Goal: Task Accomplishment & Management: Complete application form

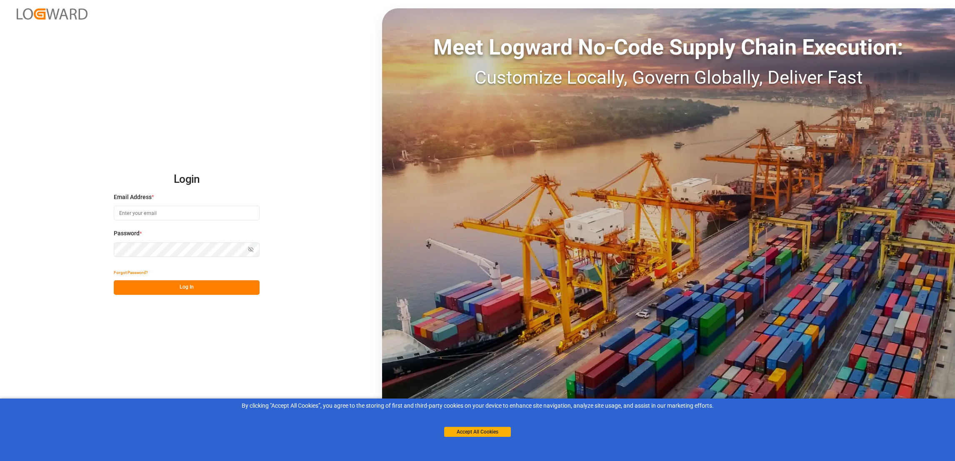
click at [170, 214] on input at bounding box center [187, 213] width 146 height 15
click at [468, 435] on button "Accept All Cookies" at bounding box center [477, 432] width 67 height 10
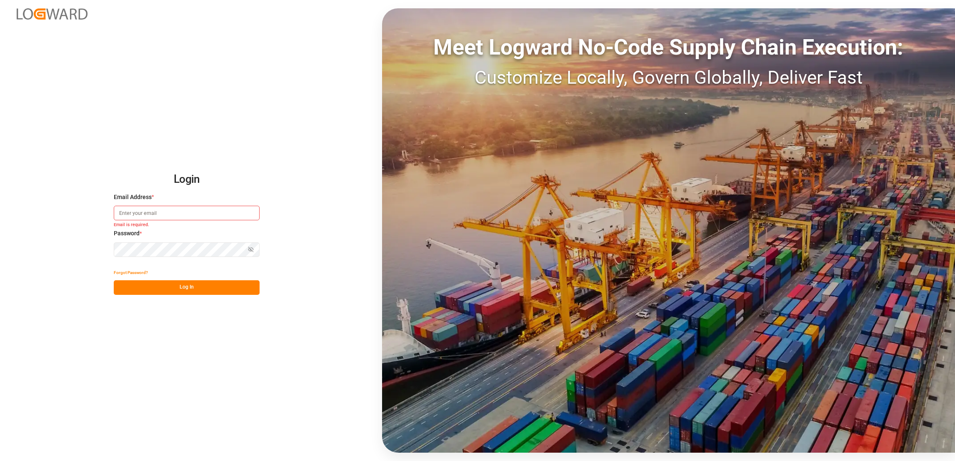
click at [171, 213] on input at bounding box center [187, 213] width 146 height 15
type input "[PERSON_NAME][EMAIL_ADDRESS][DOMAIN_NAME]"
click at [191, 285] on button "Log In" at bounding box center [187, 287] width 146 height 15
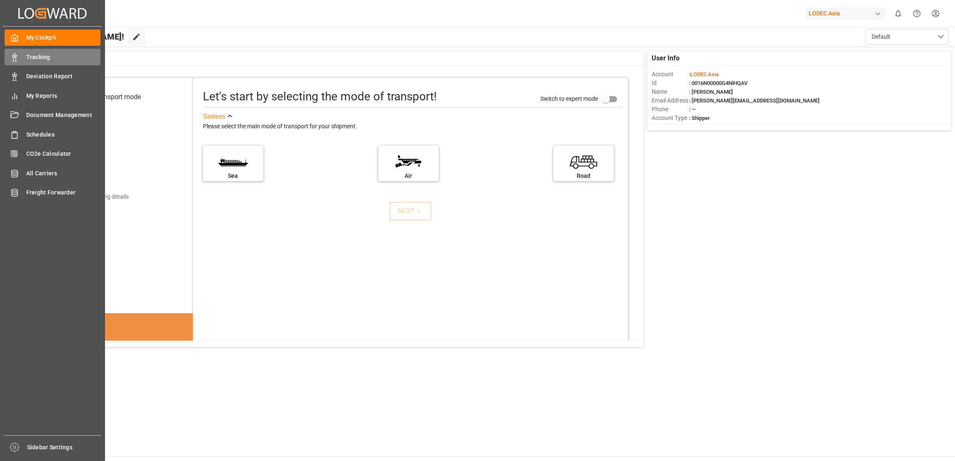
click at [37, 55] on span "Tracking" at bounding box center [63, 57] width 75 height 9
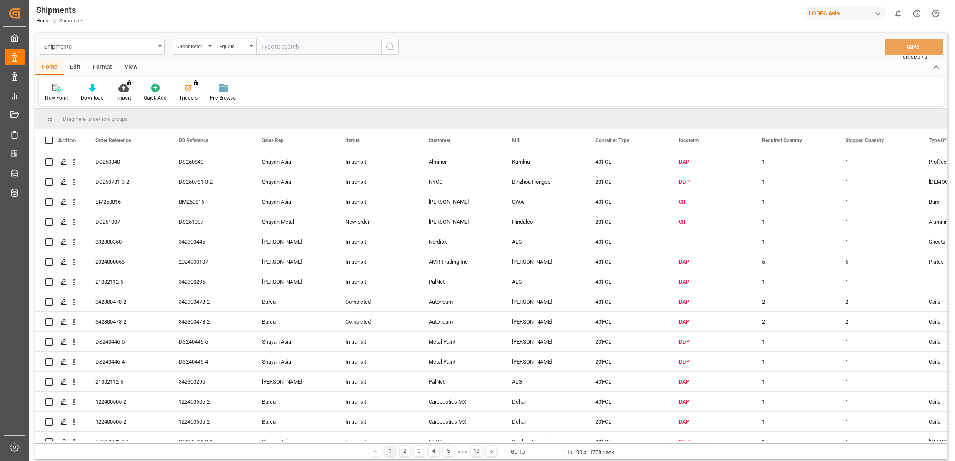
click at [59, 95] on div "New Form" at bounding box center [56, 98] width 23 height 8
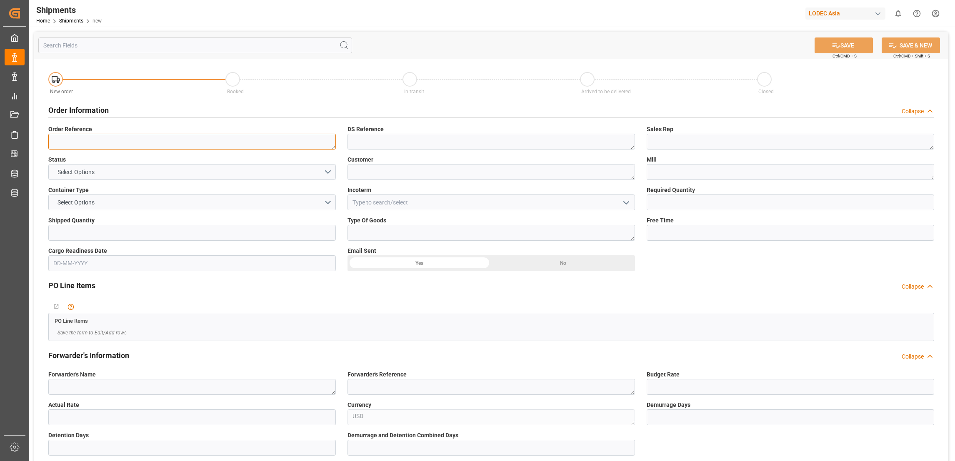
click at [89, 143] on textarea at bounding box center [192, 142] width 288 height 16
type textarea "DS251088"
click at [105, 167] on button "Select Options" at bounding box center [192, 172] width 288 height 16
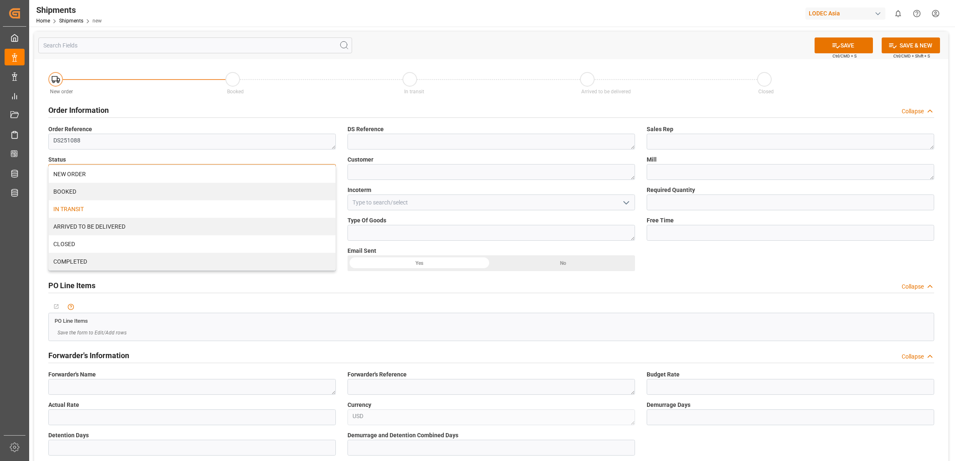
click at [94, 205] on div "IN TRANSIT" at bounding box center [192, 209] width 287 height 18
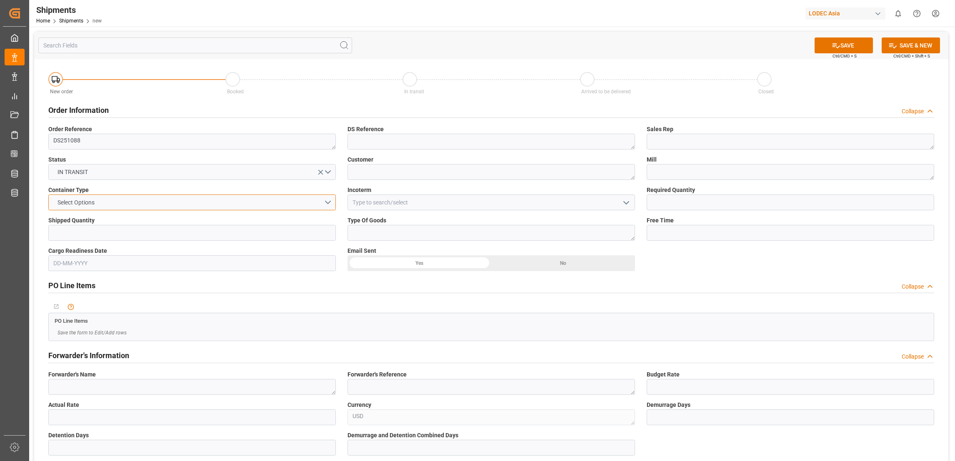
click at [102, 204] on button "Select Options" at bounding box center [192, 203] width 288 height 16
click at [106, 257] on div "20'FCL" at bounding box center [192, 257] width 287 height 18
click at [117, 232] on input "text" at bounding box center [192, 233] width 288 height 16
type input "1"
click at [389, 137] on textarea at bounding box center [492, 142] width 288 height 16
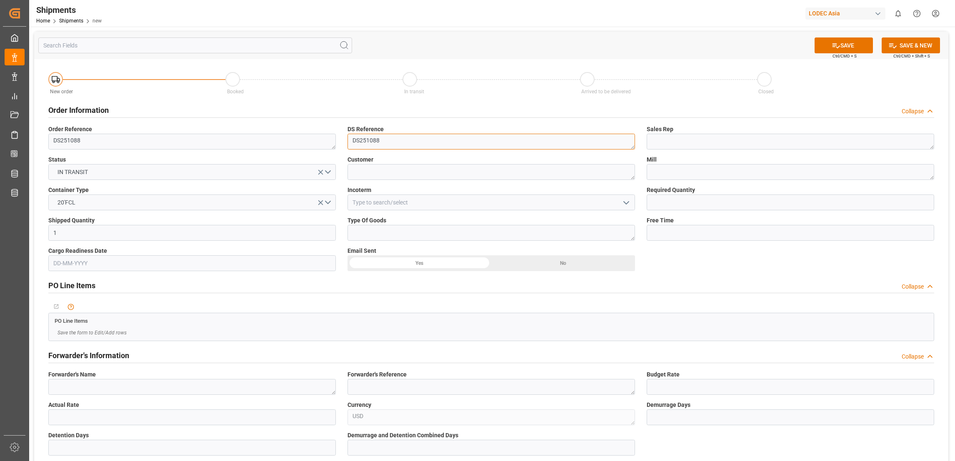
type textarea "DS251088"
click at [397, 175] on textarea at bounding box center [492, 172] width 288 height 16
type textarea "NOrsk Staal"
click at [404, 205] on input at bounding box center [492, 203] width 288 height 16
click at [398, 222] on div "CIF" at bounding box center [491, 221] width 287 height 19
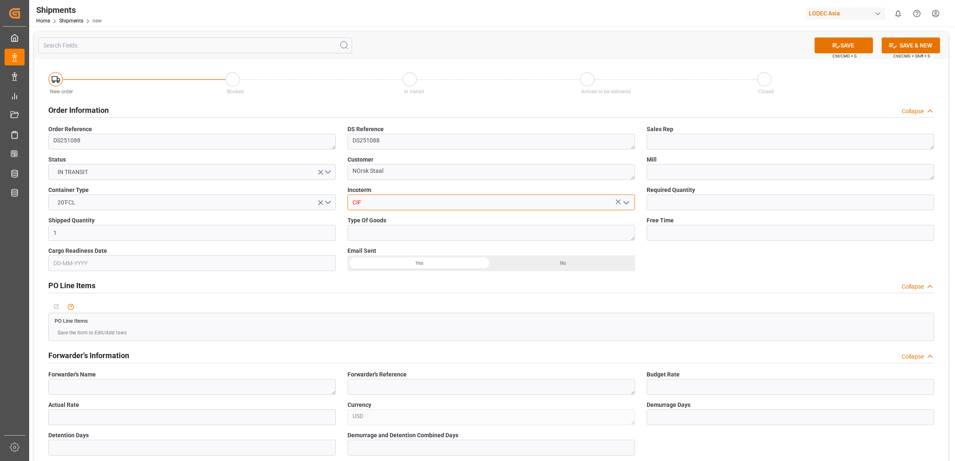
type input "CIF"
click at [381, 227] on textarea at bounding box center [492, 233] width 288 height 16
type textarea "Plates"
click at [699, 145] on textarea at bounding box center [791, 142] width 288 height 16
type textarea "Shayan Asia"
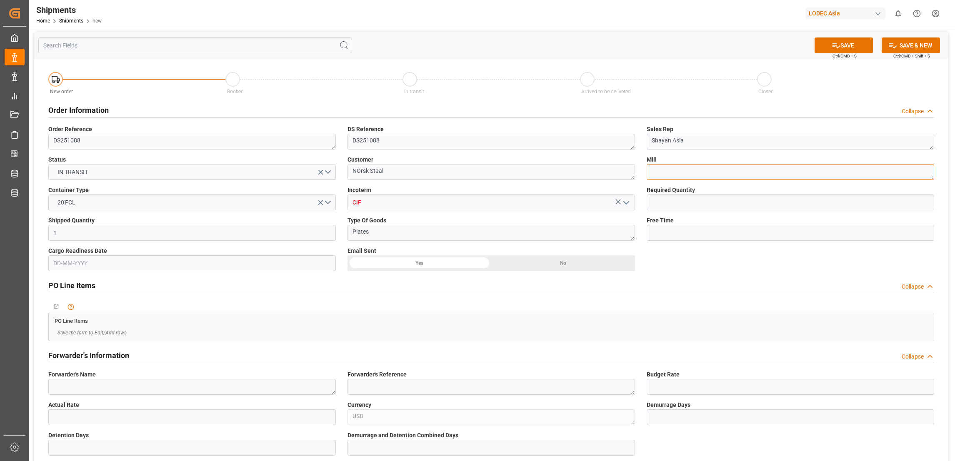
click at [666, 168] on textarea at bounding box center [791, 172] width 288 height 16
type textarea "[PERSON_NAME]"
click at [707, 203] on input "text" at bounding box center [791, 203] width 288 height 16
type input "1"
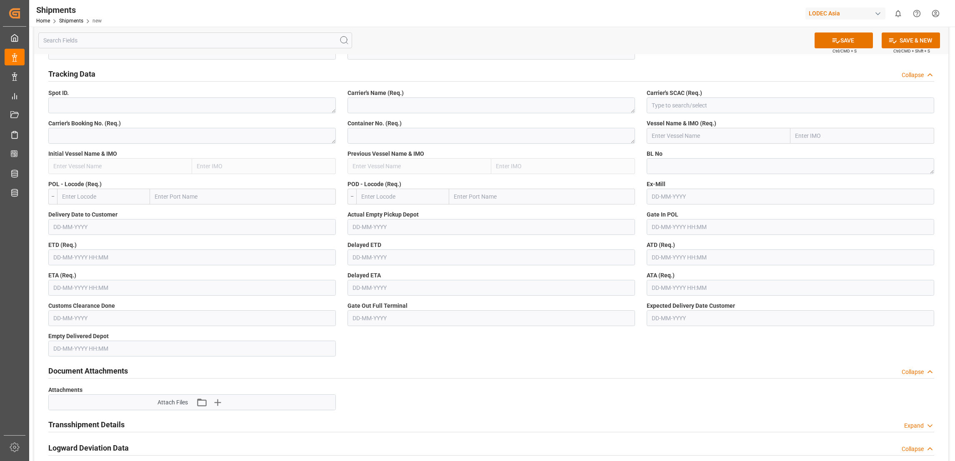
scroll to position [375, 0]
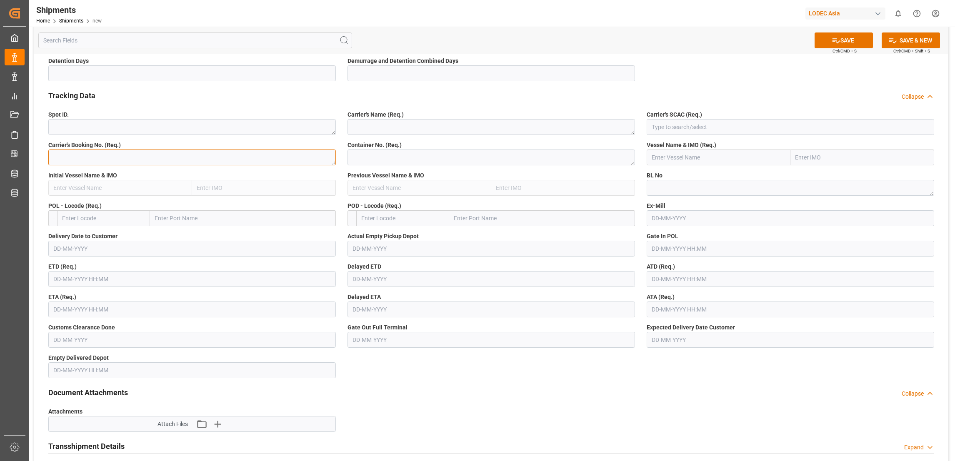
click at [106, 157] on textarea at bounding box center [192, 158] width 288 height 16
type textarea "140502184619"
click at [98, 220] on input "text" at bounding box center [103, 218] width 93 height 16
click at [204, 220] on input "text" at bounding box center [243, 218] width 186 height 16
type input "[GEOGRAPHIC_DATA]"
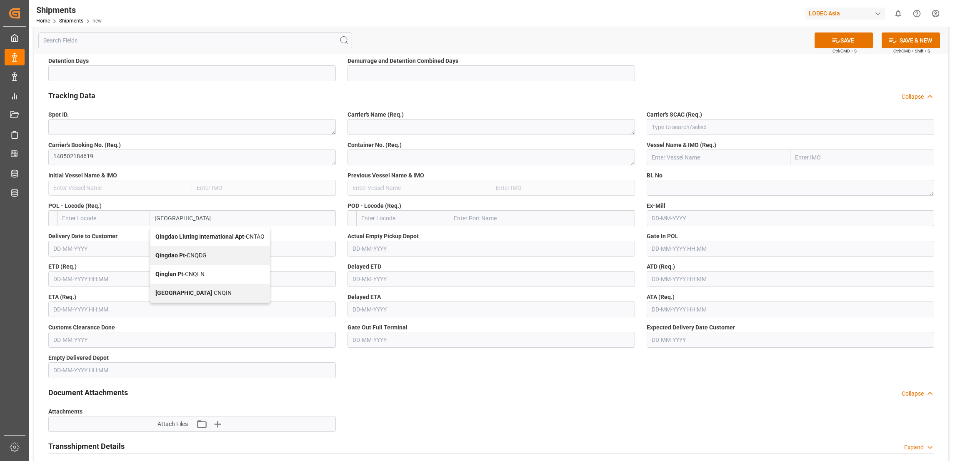
click at [197, 252] on span "Qingdao Pt - CNQDG" at bounding box center [180, 255] width 51 height 7
type input "CNQDG"
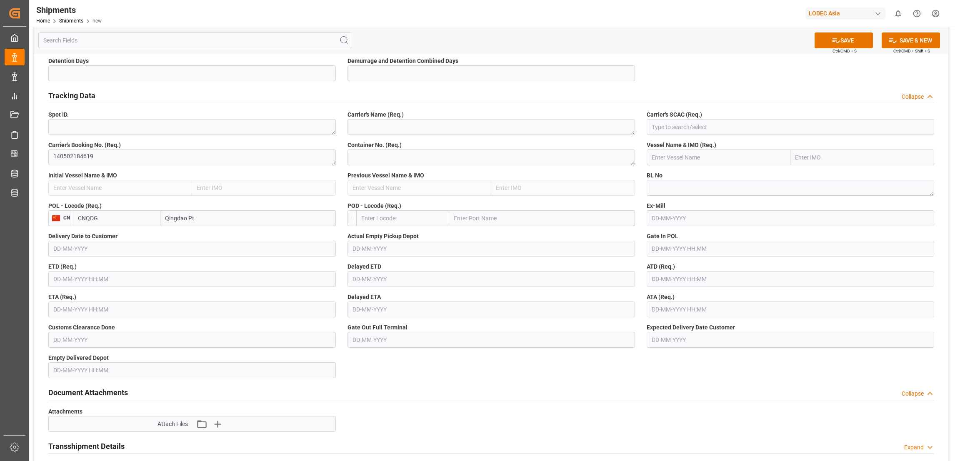
type input "Qingdao Pt"
click at [108, 279] on input "text" at bounding box center [192, 279] width 288 height 16
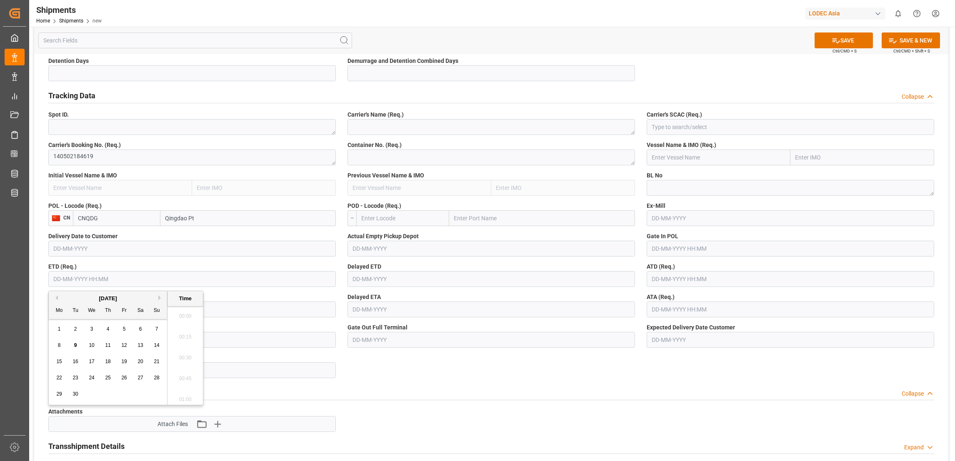
scroll to position [856, 0]
click at [59, 348] on span "8" at bounding box center [59, 346] width 3 height 6
type input "[DATE] 00:00"
click at [134, 276] on input "[DATE] 00:00" at bounding box center [192, 279] width 288 height 16
drag, startPoint x: 254, startPoint y: 295, endPoint x: 250, endPoint y: 295, distance: 4.6
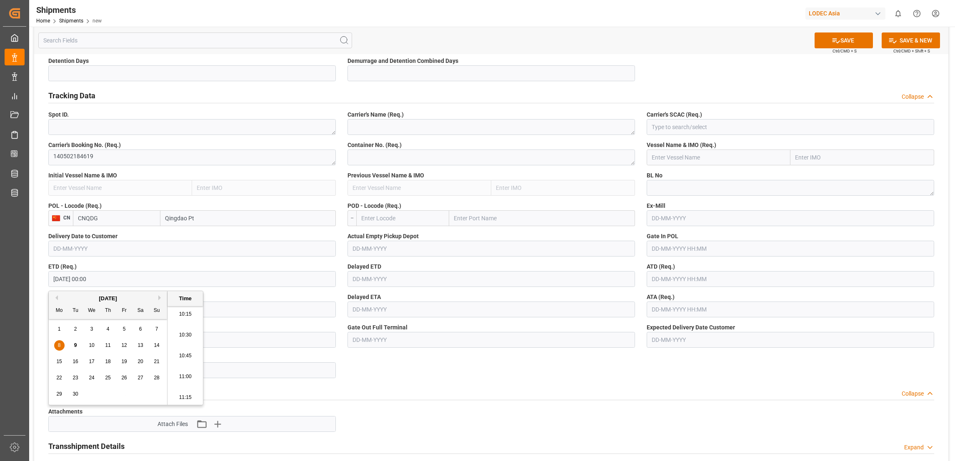
click at [254, 295] on label "ETA (Req.)" at bounding box center [192, 297] width 288 height 9
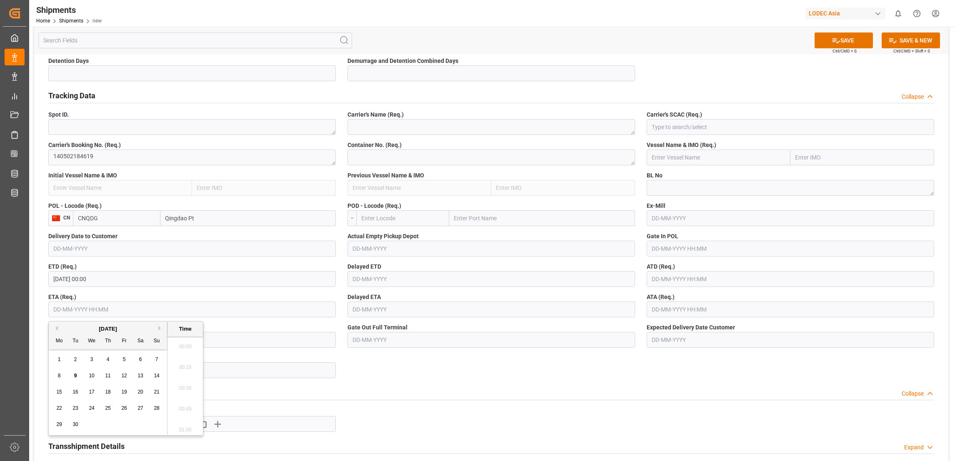
click at [124, 308] on input "text" at bounding box center [192, 310] width 288 height 16
click at [159, 328] on button "Next Month" at bounding box center [160, 328] width 5 height 5
click at [154, 392] on span "19" at bounding box center [156, 392] width 5 height 6
type input "[DATE] 00:00"
click at [260, 326] on label "Customs Clearance Done" at bounding box center [192, 327] width 288 height 9
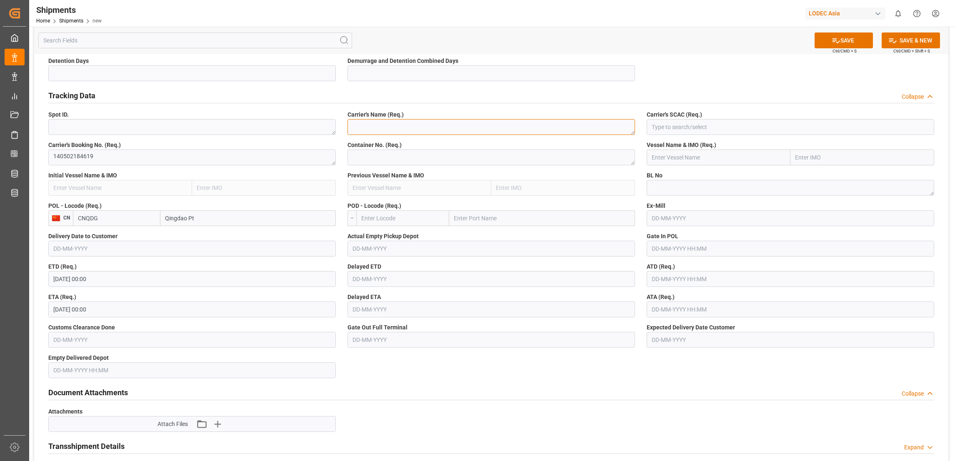
click at [433, 123] on textarea at bounding box center [492, 127] width 288 height 16
type textarea "Evergreen"
click at [437, 160] on textarea at bounding box center [492, 158] width 288 height 16
type textarea "EGSU3779457"
click at [411, 214] on input "text" at bounding box center [402, 218] width 93 height 16
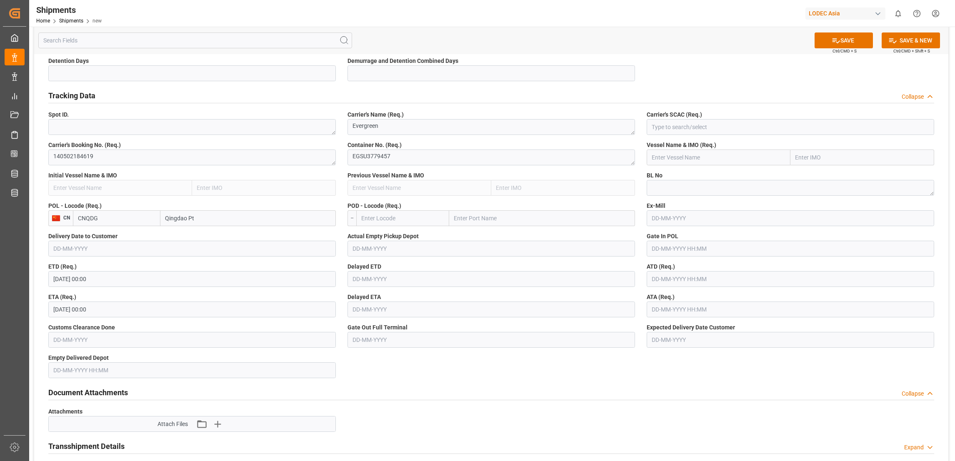
click at [479, 217] on input "text" at bounding box center [542, 218] width 186 height 16
type input "larvik"
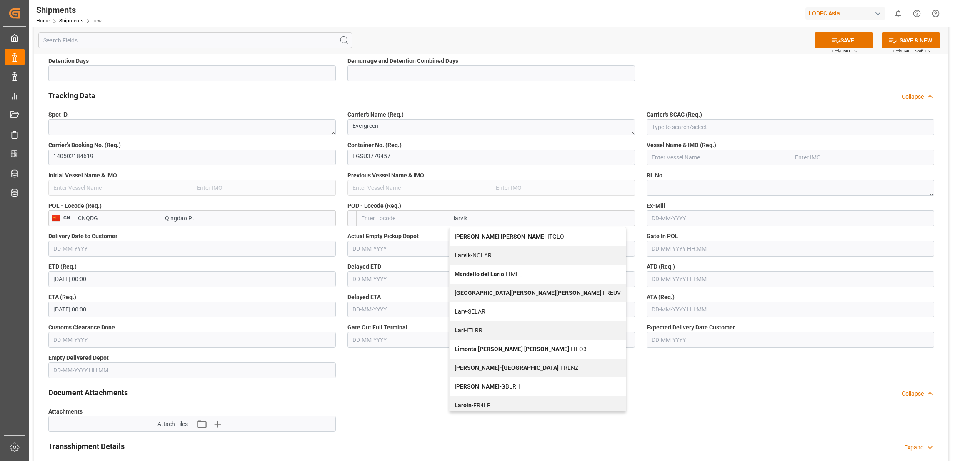
click at [489, 252] on span "Larvik - NOLAR" at bounding box center [473, 255] width 37 height 7
type input "NOLAR"
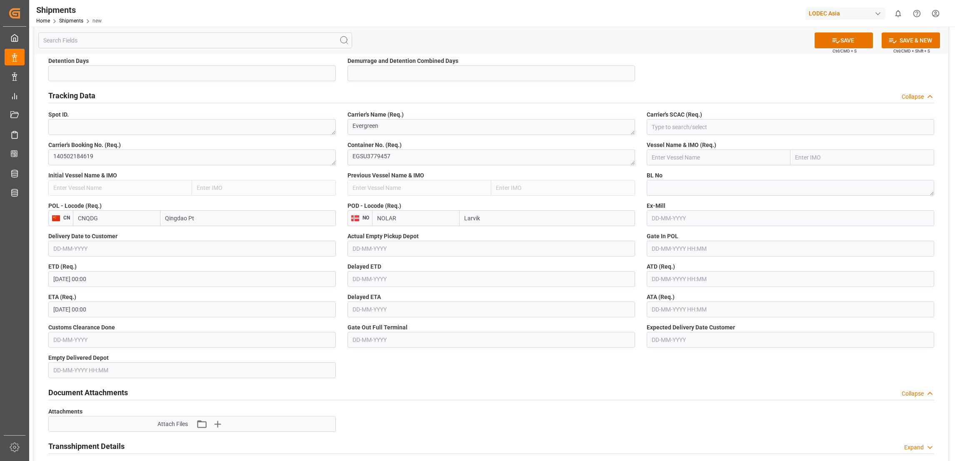
type input "Larvik"
click at [721, 125] on input at bounding box center [791, 127] width 288 height 16
type input "E"
click at [699, 129] on input at bounding box center [791, 127] width 288 height 16
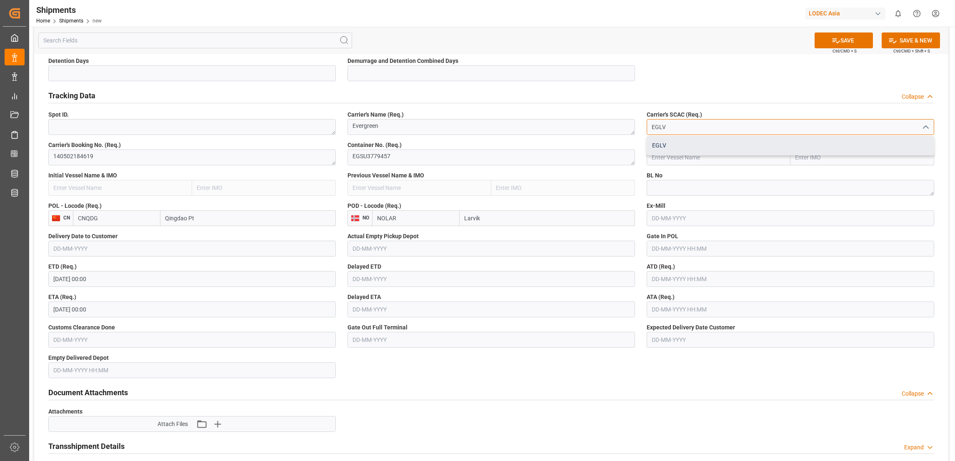
click at [671, 145] on div "EGLV" at bounding box center [790, 145] width 287 height 19
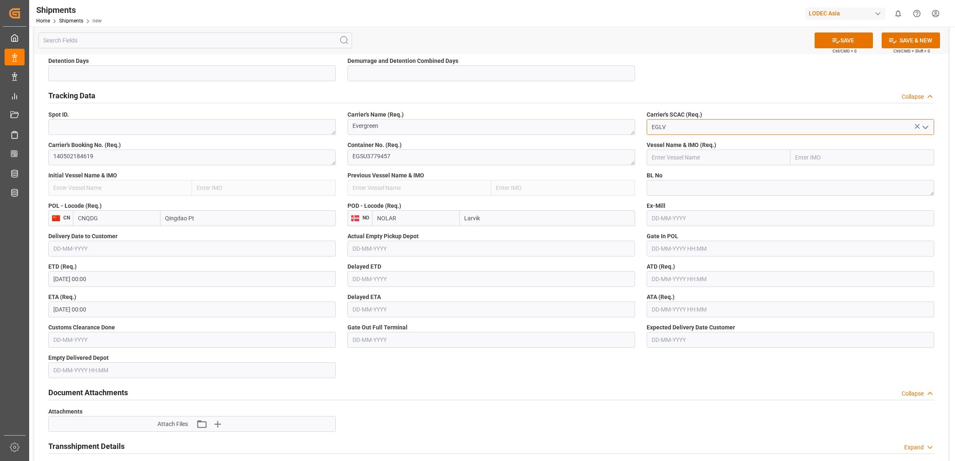
type input "EGLV"
click at [826, 160] on input "text" at bounding box center [863, 158] width 144 height 16
click at [711, 158] on input "text" at bounding box center [719, 158] width 144 height 16
click at [690, 175] on span "EVER GREET - 9832729" at bounding box center [681, 176] width 59 height 7
type input "EVER GREET"
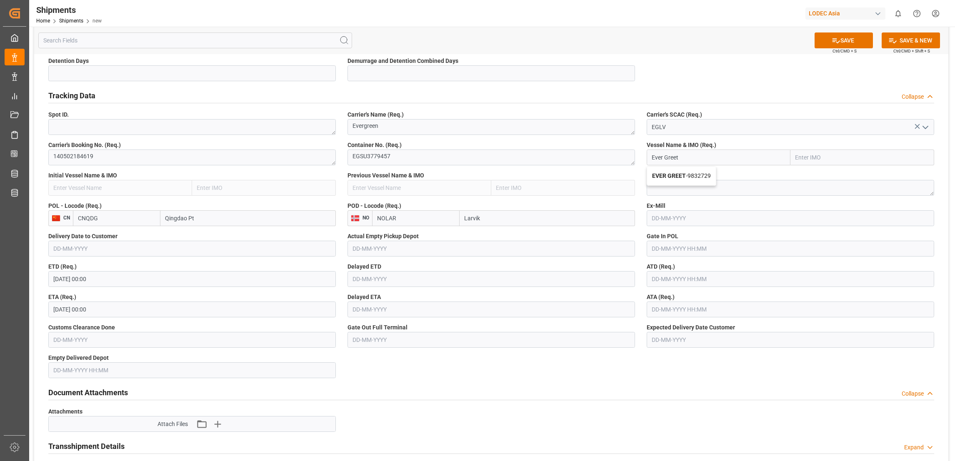
type input "9832729"
type input "EVER GREET"
click at [688, 189] on textarea at bounding box center [791, 188] width 288 height 16
type textarea "140502184619"
click at [702, 202] on label "Ex-Mill" at bounding box center [791, 206] width 288 height 9
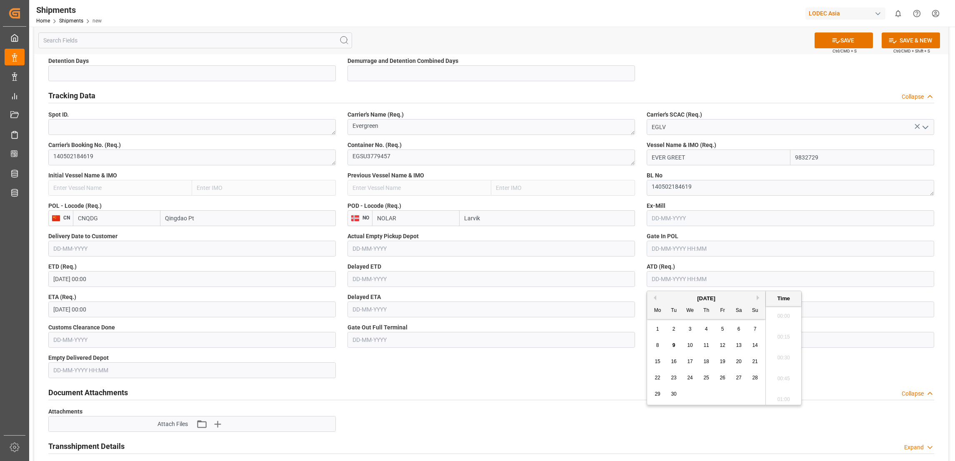
click at [689, 278] on input "text" at bounding box center [791, 279] width 288 height 16
click at [659, 345] on span "8" at bounding box center [657, 346] width 3 height 6
type input "[DATE] 00:00"
click at [602, 382] on div "Document Attachments Collapse" at bounding box center [492, 392] width 898 height 23
click at [842, 40] on button "SAVE" at bounding box center [844, 41] width 58 height 16
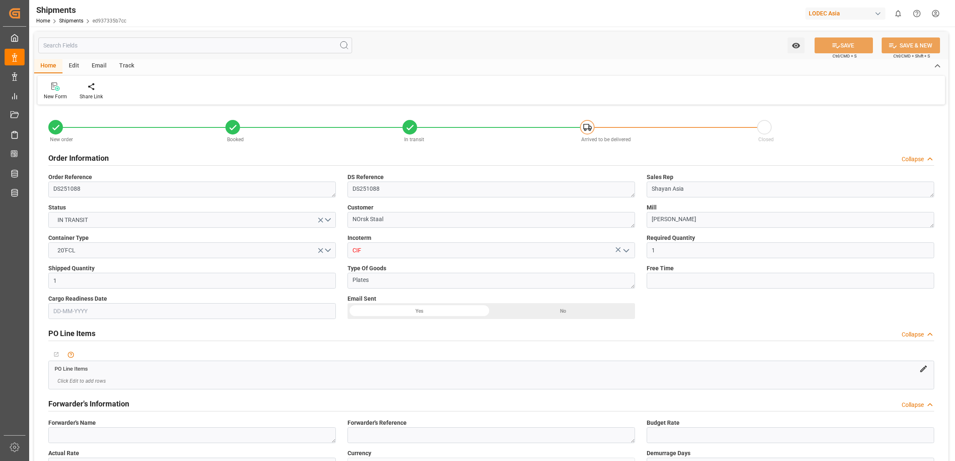
type input "1"
type input "9832729"
type input "CNQDG"
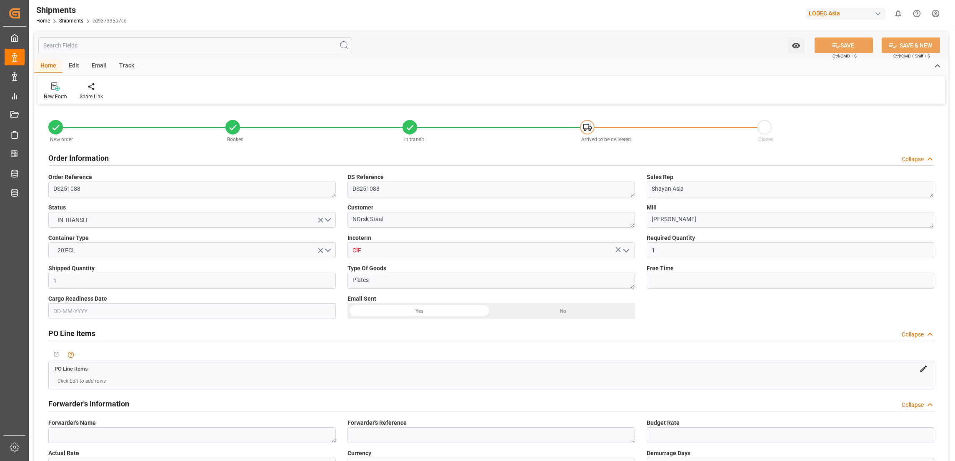
type input "NOLAR"
type input "[DATE] 00:00"
click at [125, 62] on div "Track" at bounding box center [127, 66] width 28 height 14
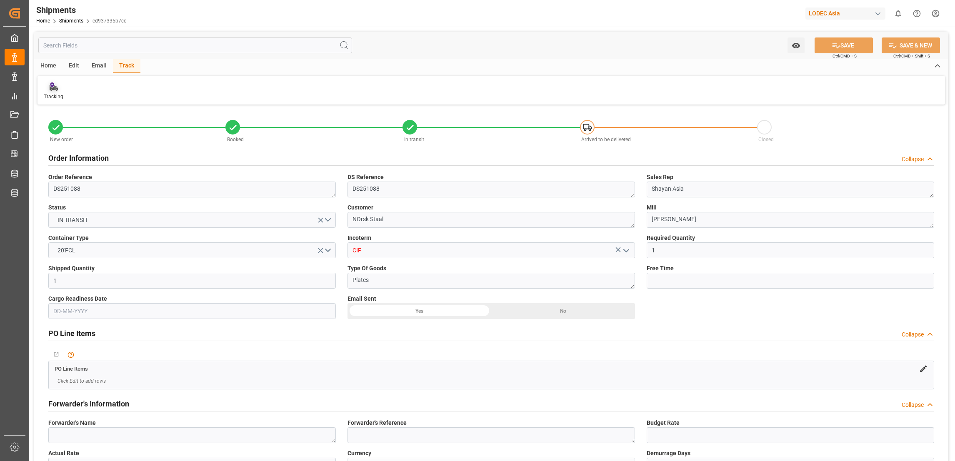
click at [54, 93] on div "Tracking" at bounding box center [54, 97] width 20 height 8
